Goal: Information Seeking & Learning: Learn about a topic

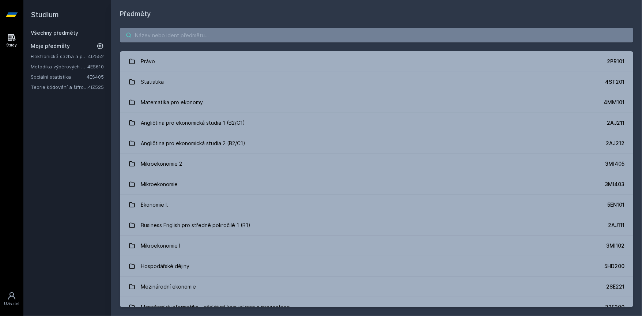
click at [240, 39] on input "search" at bounding box center [376, 35] width 513 height 15
click at [43, 90] on link "Teorie kódování a šifrování" at bounding box center [59, 86] width 57 height 7
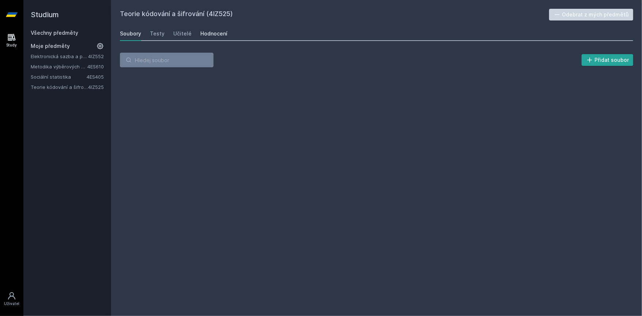
click at [205, 37] on div "Hodnocení" at bounding box center [213, 33] width 27 height 7
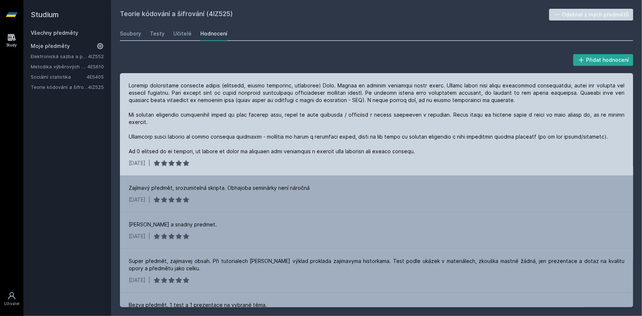
click at [154, 88] on div at bounding box center [377, 118] width 496 height 73
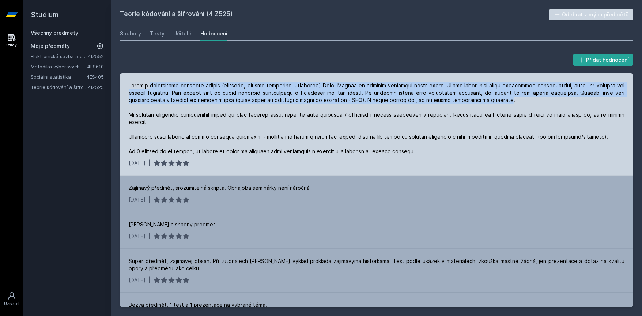
drag, startPoint x: 154, startPoint y: 88, endPoint x: 463, endPoint y: 101, distance: 309.1
click at [463, 101] on div at bounding box center [377, 118] width 496 height 73
click at [565, 90] on div at bounding box center [377, 118] width 496 height 73
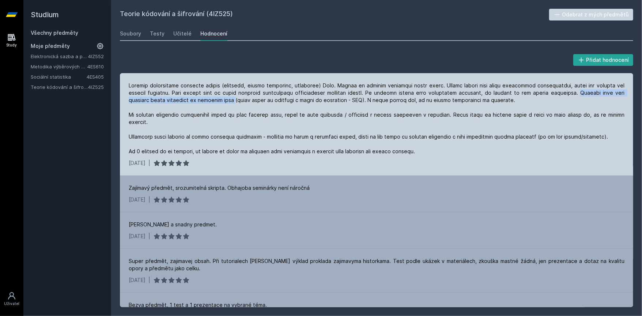
drag, startPoint x: 565, startPoint y: 90, endPoint x: 209, endPoint y: 102, distance: 356.6
click at [209, 102] on div at bounding box center [377, 118] width 496 height 73
click at [192, 101] on div at bounding box center [377, 118] width 496 height 73
drag, startPoint x: 192, startPoint y: 101, endPoint x: 333, endPoint y: 101, distance: 141.1
click at [333, 101] on div at bounding box center [377, 118] width 496 height 73
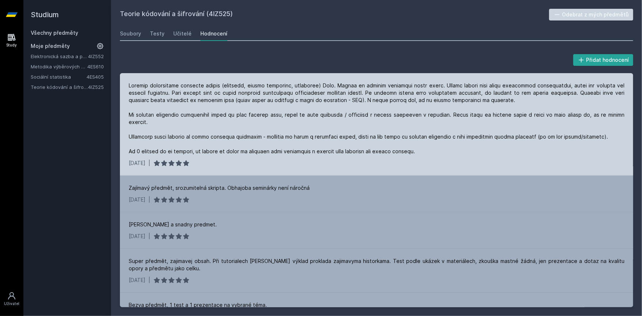
click at [345, 99] on div at bounding box center [377, 118] width 496 height 73
drag, startPoint x: 345, startPoint y: 99, endPoint x: 468, endPoint y: 99, distance: 122.8
click at [467, 99] on div at bounding box center [377, 118] width 496 height 73
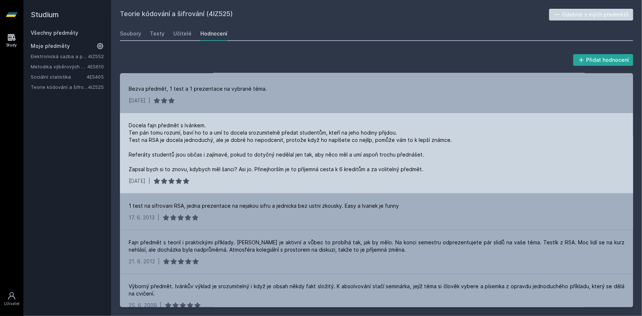
scroll to position [219, 0]
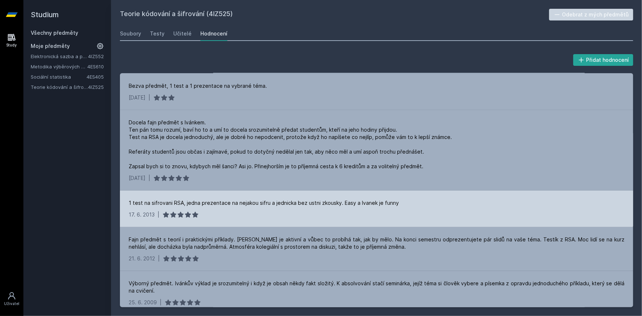
click at [191, 199] on div "1 test na sifrovani RSA, jedna prezentace na nejakou sifru a jednicka bez ustni…" at bounding box center [264, 202] width 270 height 7
drag, startPoint x: 191, startPoint y: 196, endPoint x: 376, endPoint y: 196, distance: 185.7
click at [376, 199] on div "1 test na sifrovani RSA, jedna prezentace na nejakou sifru a jednicka bez ustni…" at bounding box center [264, 202] width 270 height 7
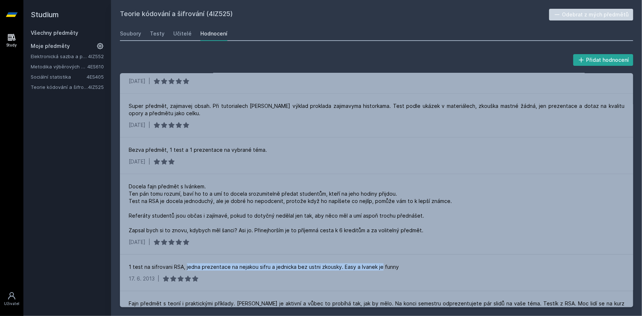
scroll to position [0, 0]
